Goal: Task Accomplishment & Management: Manage account settings

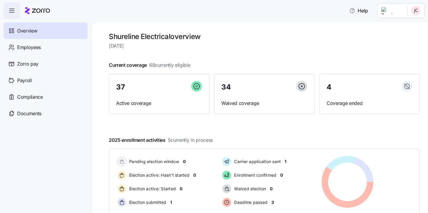
drag, startPoint x: 378, startPoint y: 205, endPoint x: 377, endPoint y: 202, distance: 3.0
click at [378, 205] on div "Pending election window 0 Election active: Hasn't started 0 Election active: St…" at bounding box center [365, 182] width 100 height 57
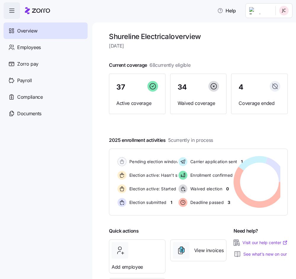
click at [28, 31] on span "Overview" at bounding box center [27, 30] width 20 height 7
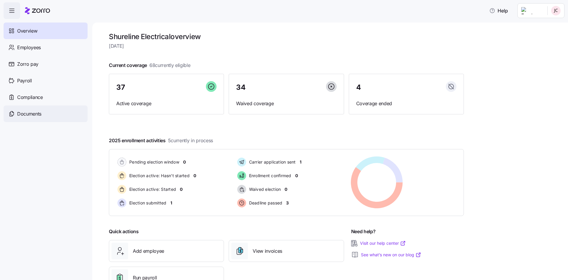
click at [33, 118] on div "Documents" at bounding box center [46, 113] width 84 height 17
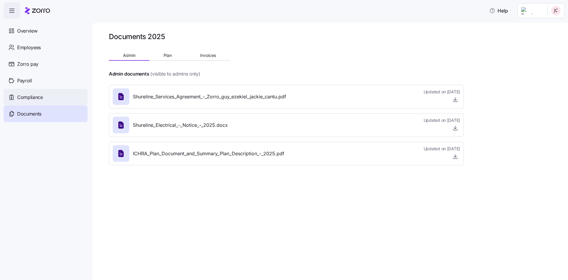
click at [29, 97] on span "Compliance" at bounding box center [30, 96] width 26 height 7
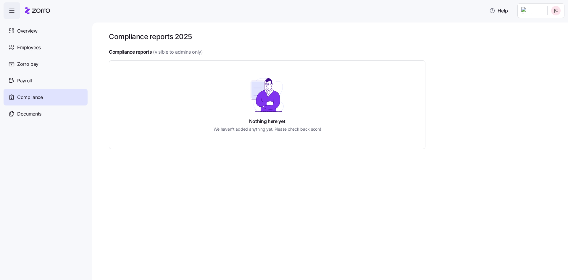
click at [11, 5] on span "button" at bounding box center [12, 11] width 16 height 16
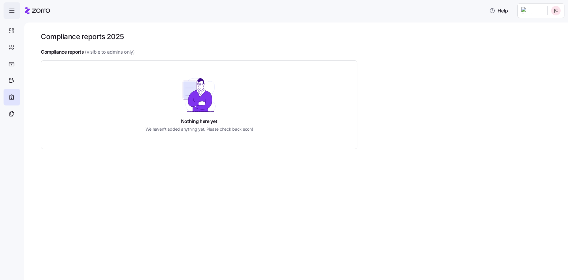
click at [11, 5] on span "button" at bounding box center [12, 11] width 16 height 16
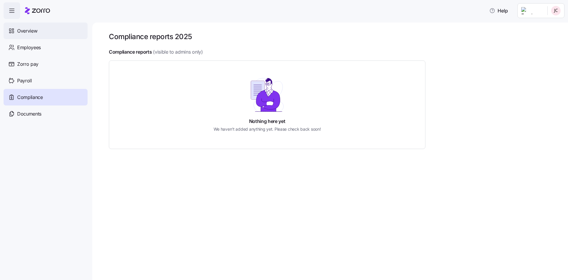
click at [19, 31] on span "Overview" at bounding box center [27, 30] width 20 height 7
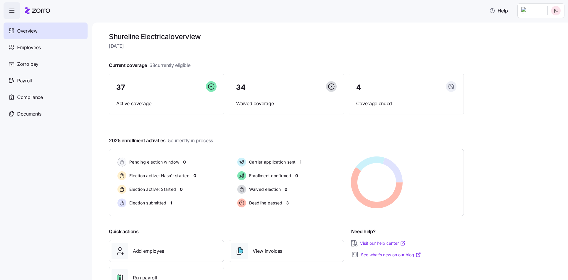
click at [40, 7] on icon at bounding box center [37, 10] width 25 height 7
click at [542, 13] on html "Help Overview Employees Zorro pay Payroll Compliance Documents Shureline Electr…" at bounding box center [284, 138] width 568 height 276
click at [541, 49] on div "Company setup" at bounding box center [540, 50] width 39 height 7
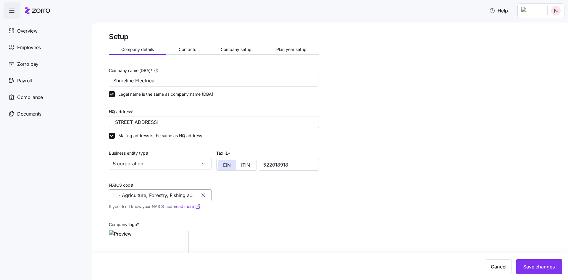
click at [185, 196] on input "11 - Agriculture, Forestry, Fishing and Hunting" at bounding box center [160, 195] width 103 height 12
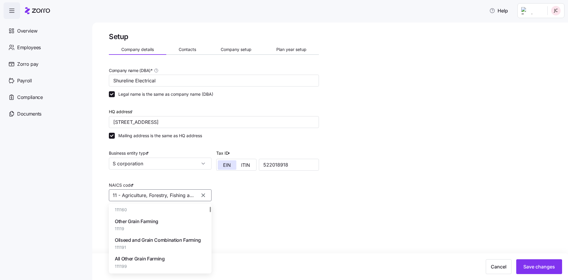
scroll to position [325, 0]
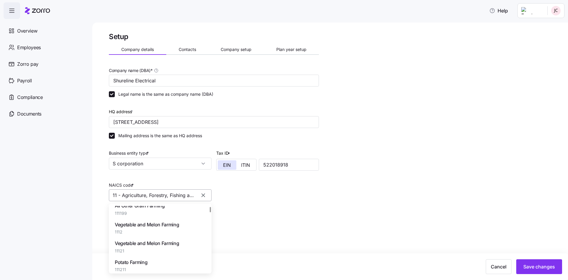
click at [120, 192] on input "11 - Agriculture, Forestry, Fishing and Hunting" at bounding box center [160, 195] width 103 height 12
drag, startPoint x: 110, startPoint y: 194, endPoint x: 298, endPoint y: 200, distance: 187.7
click at [298, 200] on div "Company name (DBA) * Shureline Electrical Legal name is the same as company nam…" at bounding box center [214, 170] width 215 height 213
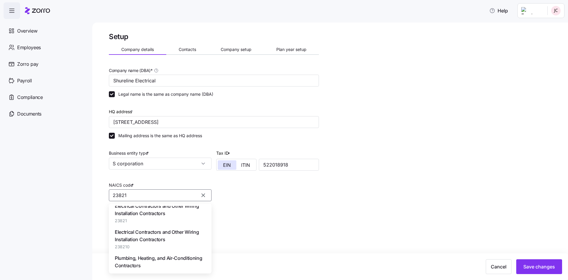
scroll to position [0, 0]
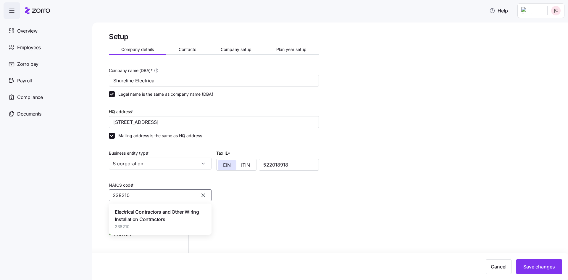
click at [179, 222] on span "Electrical Contractors and Other Wiring Installation Contractors" at bounding box center [160, 215] width 91 height 15
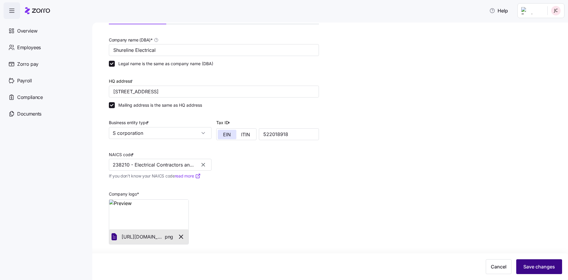
type input "238210 - Electrical Contractors and Other Wiring Installation Contractors"
click at [546, 262] on button "Save changes" at bounding box center [539, 266] width 46 height 15
click at [397, 262] on div "Save changes" at bounding box center [284, 266] width 556 height 15
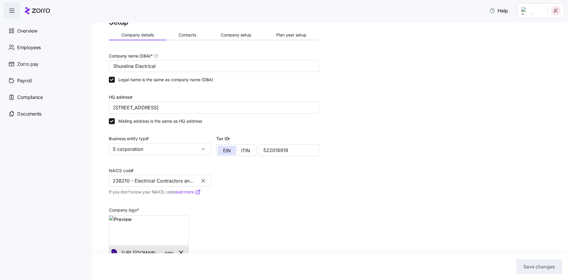
scroll to position [0, 0]
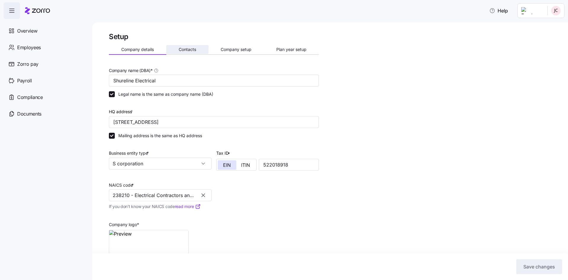
drag, startPoint x: 186, startPoint y: 50, endPoint x: 196, endPoint y: 48, distance: 10.0
click at [186, 50] on span "Contacts" at bounding box center [187, 49] width 17 height 4
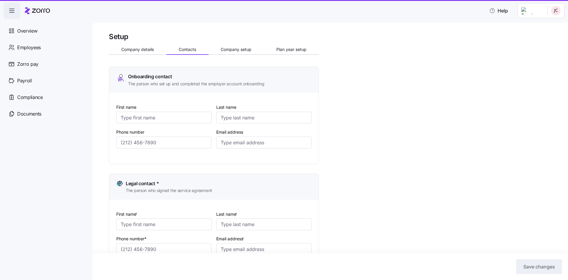
type input "[PERSON_NAME]"
type input "[EMAIL_ADDRESS][DOMAIN_NAME]"
type input "[PERSON_NAME]"
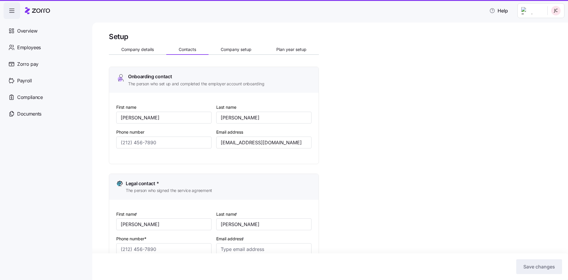
type input "[EMAIL_ADDRESS][DOMAIN_NAME]"
type input "[PERSON_NAME]"
type input "[EMAIL_ADDRESS][DOMAIN_NAME]"
type input "[PERSON_NAME]"
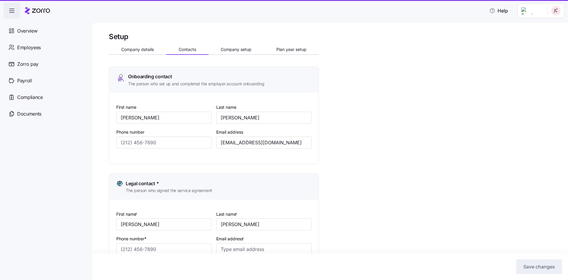
type input "[PERSON_NAME]"
type input "[EMAIL_ADDRESS][DOMAIN_NAME]"
type input "[PHONE_NUMBER]"
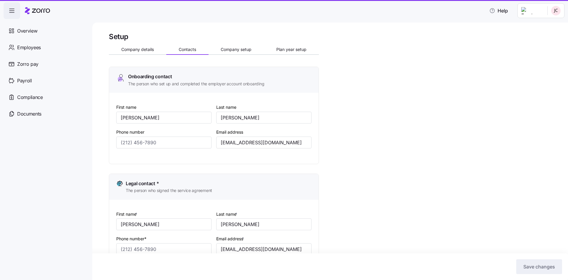
type input "[PHONE_NUMBER]"
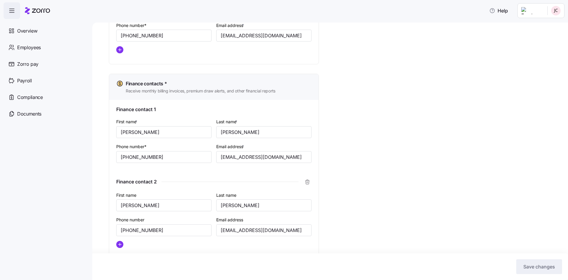
scroll to position [342, 0]
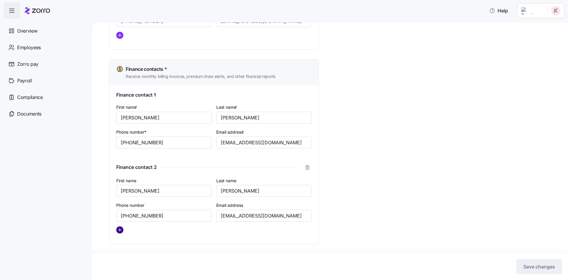
click at [118, 228] on circle "add icon" at bounding box center [120, 229] width 7 height 7
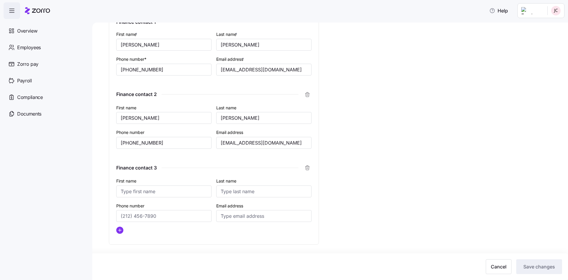
scroll to position [415, 0]
type input "[PERSON_NAME]"
type input "[PHONE_NUMBER]"
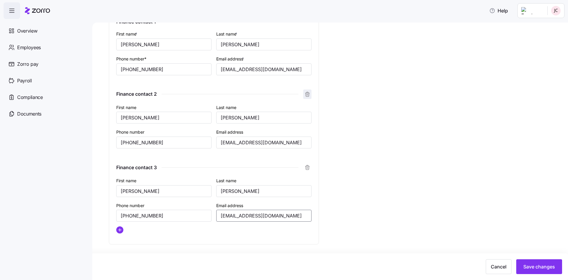
type input "[EMAIL_ADDRESS][DOMAIN_NAME]"
click at [306, 94] on icon "button" at bounding box center [308, 95] width 4 height 4
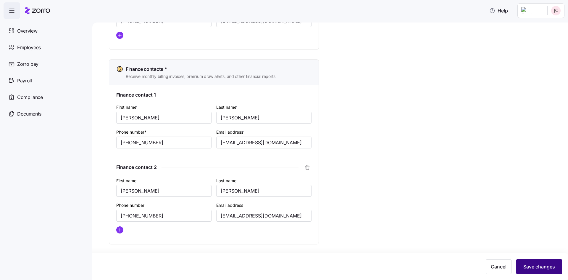
click at [560, 269] on button "Save changes" at bounding box center [539, 266] width 46 height 15
type input "[PERSON_NAME]"
type input "[EMAIL_ADDRESS][DOMAIN_NAME]"
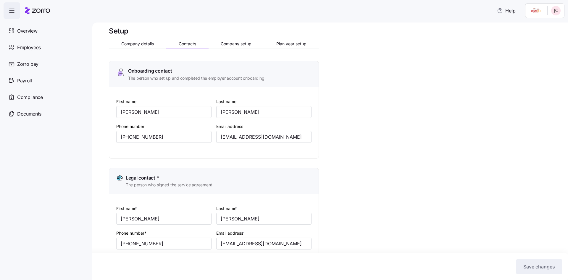
scroll to position [0, 0]
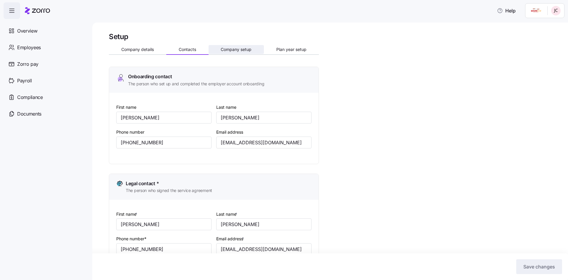
click at [235, 48] on span "Company setup" at bounding box center [236, 49] width 31 height 4
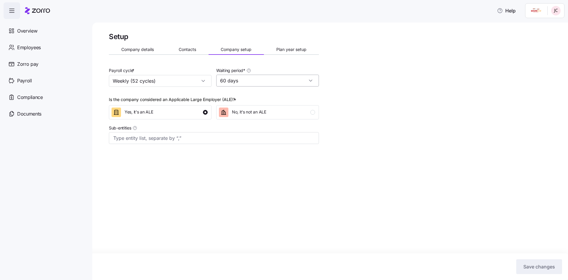
click at [311, 83] on input "60 days" at bounding box center [267, 81] width 103 height 12
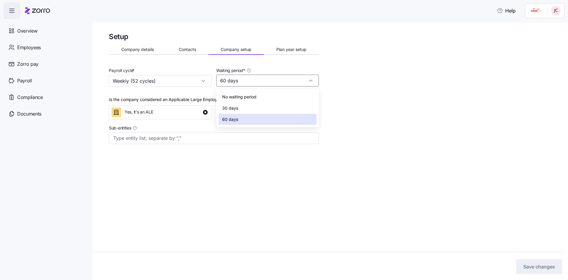
click at [272, 117] on div "60 days" at bounding box center [268, 119] width 98 height 11
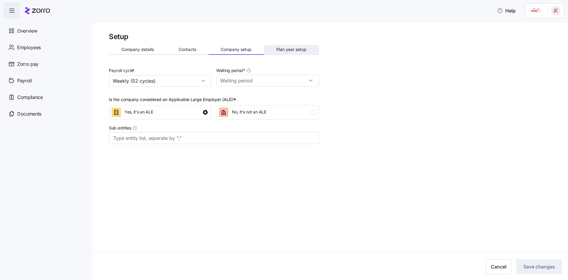
click at [292, 51] on span "Plan year setup" at bounding box center [291, 49] width 30 height 4
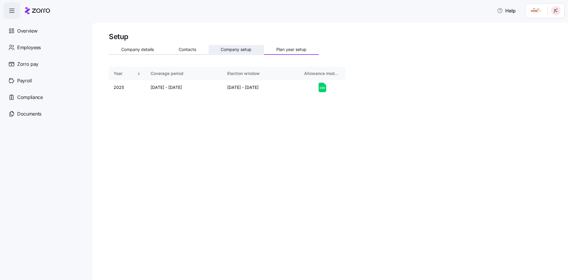
click at [235, 49] on span "Company setup" at bounding box center [236, 49] width 31 height 4
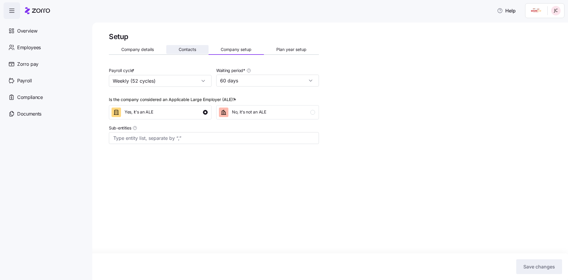
click at [184, 51] on span "Contacts" at bounding box center [187, 49] width 17 height 4
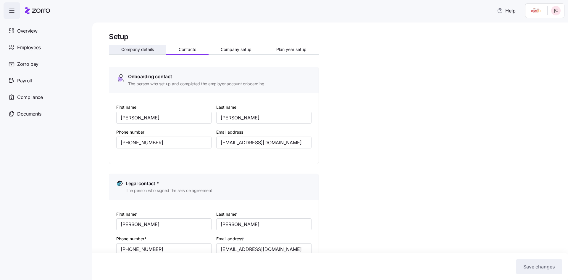
click at [147, 50] on span "Company details" at bounding box center [137, 49] width 33 height 4
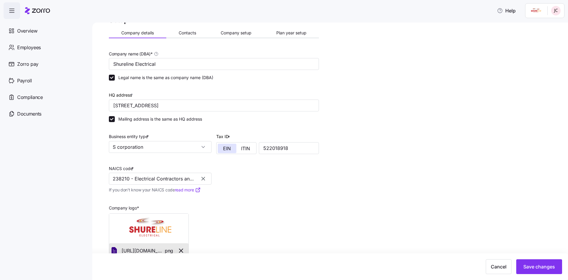
scroll to position [30, 0]
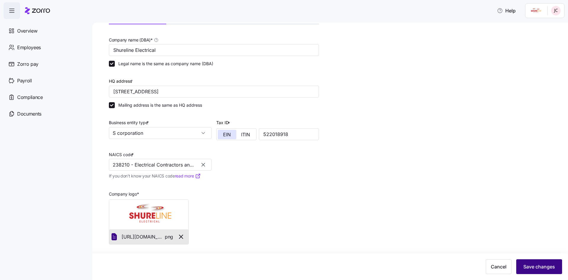
click at [542, 270] on button "Save changes" at bounding box center [539, 266] width 46 height 15
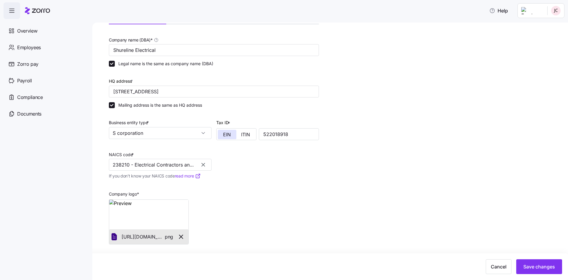
click at [36, 185] on nav "Overview Employees Zorro pay Payroll Compliance Documents" at bounding box center [46, 149] width 92 height 261
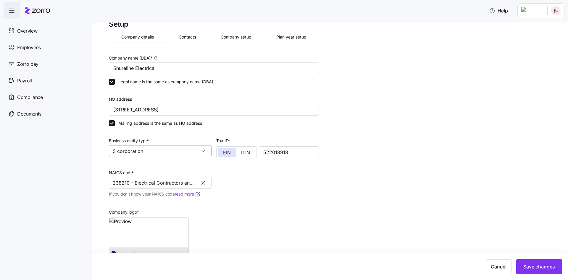
scroll to position [0, 0]
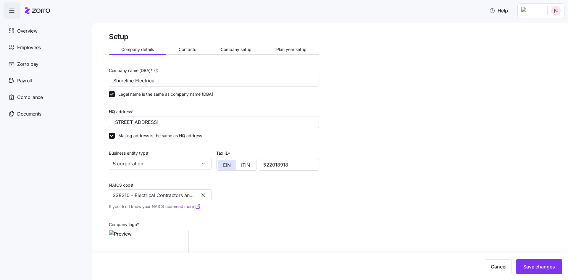
click at [39, 9] on icon at bounding box center [37, 10] width 25 height 7
